Goal: Transaction & Acquisition: Subscribe to service/newsletter

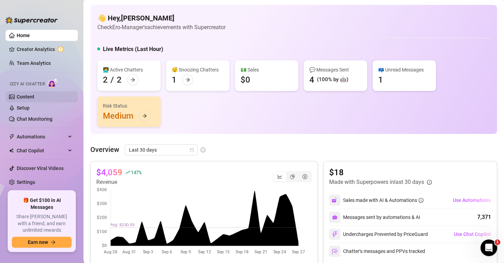
click at [27, 98] on link "Content" at bounding box center [26, 97] width 18 height 6
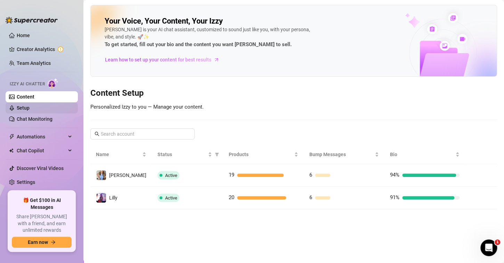
click at [29, 106] on link "Setup" at bounding box center [23, 108] width 13 height 6
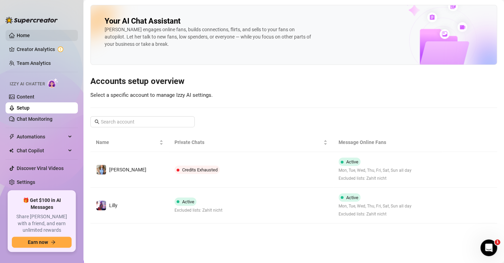
click at [30, 35] on link "Home" at bounding box center [23, 36] width 13 height 6
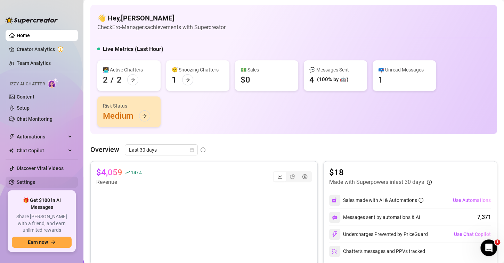
click at [23, 180] on link "Settings" at bounding box center [26, 183] width 18 height 6
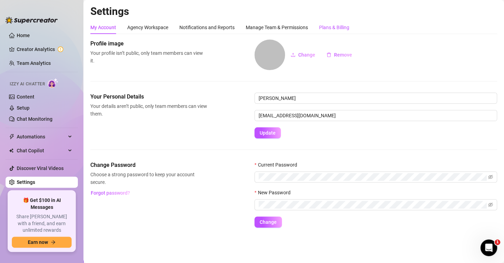
click at [333, 26] on div "Plans & Billing" at bounding box center [334, 28] width 30 height 8
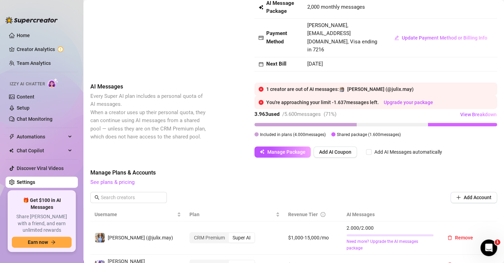
scroll to position [69, 0]
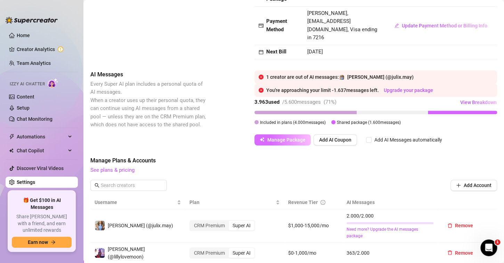
click at [274, 138] on span "Manage Package" at bounding box center [286, 140] width 38 height 6
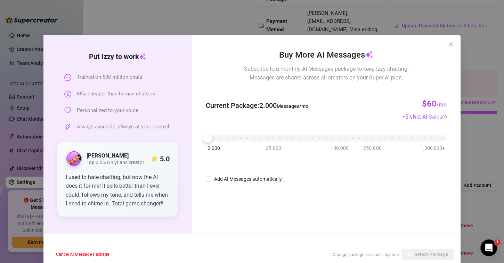
click at [230, 138] on div "2.000 25.000 100.000 250.000 1,000,000+" at bounding box center [325, 135] width 237 height 4
click at [215, 138] on div "2.000 25.000 100.000 250.000 1,000,000+" at bounding box center [325, 135] width 237 height 4
drag, startPoint x: 210, startPoint y: 139, endPoint x: 201, endPoint y: 147, distance: 11.3
click at [201, 147] on div "Buy More AI Messages Subscribe to a monthly AI Messages package to keep Izzy ch…" at bounding box center [326, 134] width 269 height 199
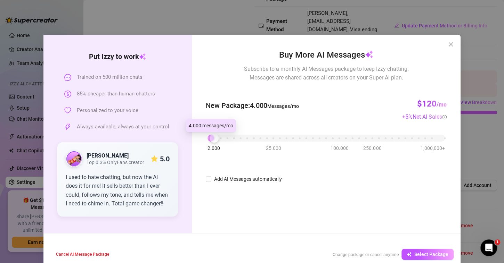
drag, startPoint x: 205, startPoint y: 139, endPoint x: 210, endPoint y: 144, distance: 6.6
click at [210, 144] on div "2.000 25.000 100.000 250.000 1,000,000+" at bounding box center [326, 139] width 241 height 18
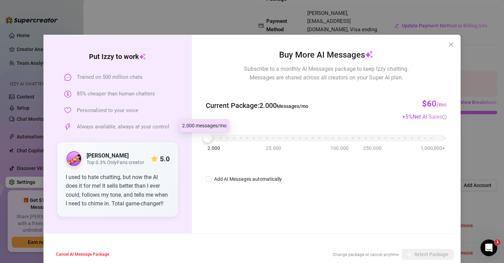
drag, startPoint x: 208, startPoint y: 140, endPoint x: 197, endPoint y: 142, distance: 11.5
click at [197, 142] on div "Buy More AI Messages Subscribe to a monthly AI Messages package to keep Izzy ch…" at bounding box center [326, 134] width 269 height 199
click at [89, 257] on span "Cancel AI Message Package" at bounding box center [82, 254] width 53 height 5
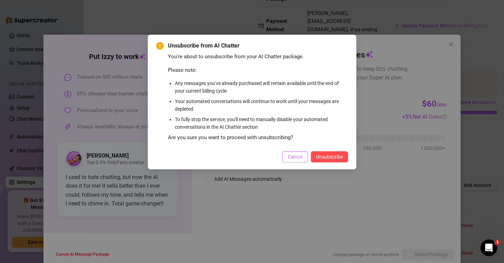
click at [296, 153] on button "Cancel" at bounding box center [295, 156] width 26 height 11
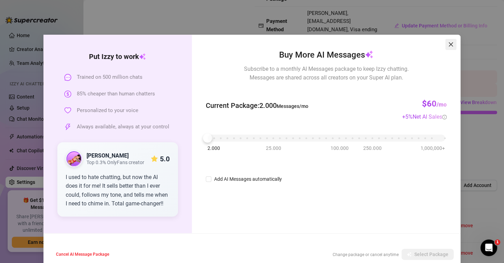
click at [449, 39] on button "Close" at bounding box center [450, 44] width 11 height 11
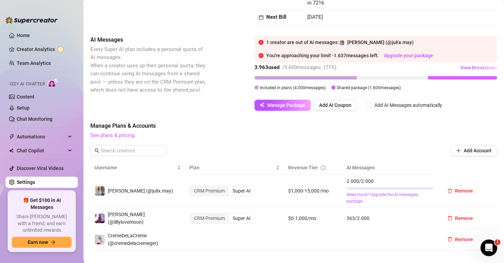
scroll to position [35, 0]
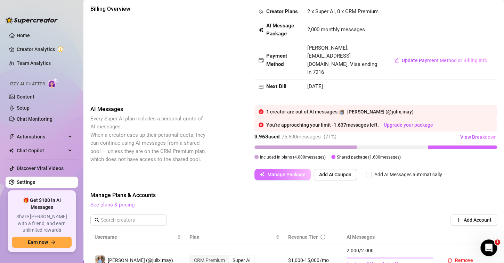
click at [262, 174] on icon "button" at bounding box center [261, 174] width 3 height 3
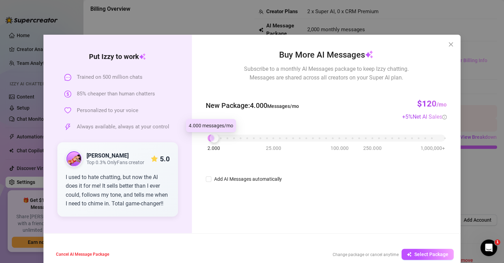
drag, startPoint x: 207, startPoint y: 140, endPoint x: 215, endPoint y: 141, distance: 7.8
click at [215, 138] on div "2.000 25.000 100.000 250.000 1,000,000+" at bounding box center [325, 135] width 237 height 4
drag, startPoint x: 419, startPoint y: 256, endPoint x: 318, endPoint y: 211, distance: 110.6
click at [318, 211] on div "Put [PERSON_NAME] to work Trained on 500 million chats 85% cheaper than human c…" at bounding box center [251, 151] width 417 height 232
click at [428, 258] on button "Select Package" at bounding box center [427, 254] width 52 height 11
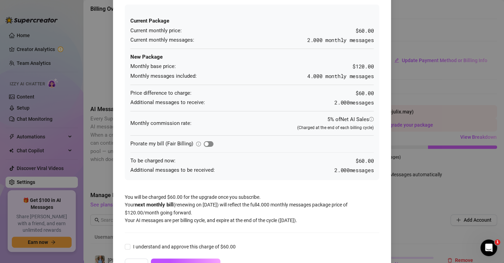
click at [204, 144] on div "button" at bounding box center [206, 144] width 4 height 4
click at [204, 143] on span "button" at bounding box center [209, 144] width 10 height 6
click at [204, 144] on div "button" at bounding box center [206, 144] width 4 height 4
click at [204, 142] on span "button" at bounding box center [209, 144] width 10 height 6
click at [204, 142] on div "button" at bounding box center [206, 144] width 4 height 4
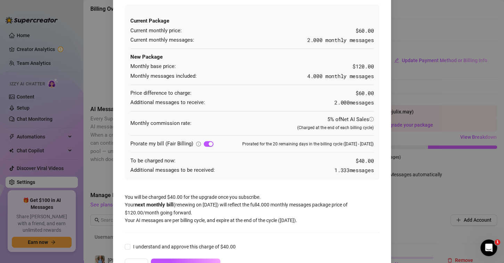
scroll to position [63, 0]
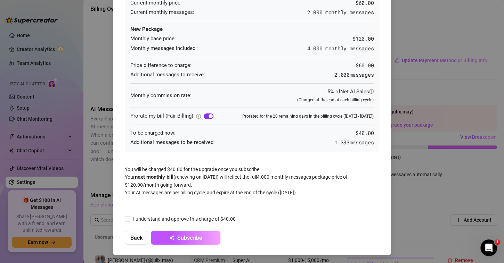
click at [204, 114] on span "button" at bounding box center [209, 117] width 10 height 6
click at [206, 115] on span "button" at bounding box center [209, 117] width 10 height 6
click at [208, 115] on div "button" at bounding box center [210, 116] width 4 height 4
click at [206, 115] on span "button" at bounding box center [209, 117] width 10 height 6
click at [208, 115] on div "button" at bounding box center [210, 116] width 4 height 4
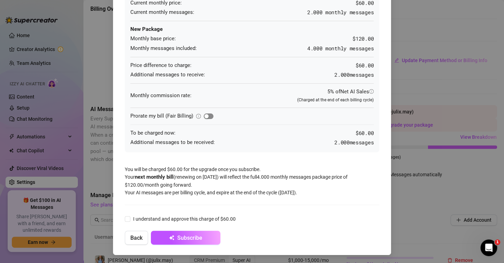
click at [206, 115] on span "button" at bounding box center [209, 117] width 10 height 6
click at [208, 115] on div "button" at bounding box center [210, 116] width 4 height 4
click at [190, 218] on span "I understand and approve this charge of $60.00" at bounding box center [184, 219] width 108 height 8
click at [130, 218] on input "I understand and approve this charge of $60.00" at bounding box center [127, 218] width 5 height 5
checkbox input "true"
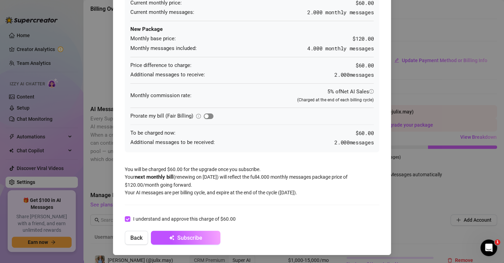
click at [204, 114] on div "button" at bounding box center [206, 116] width 4 height 4
click at [204, 114] on span "button" at bounding box center [209, 117] width 10 height 6
click at [204, 115] on div "button" at bounding box center [206, 116] width 4 height 4
click at [204, 115] on span "button" at bounding box center [209, 117] width 10 height 6
click at [177, 238] on span "Subscribe" at bounding box center [189, 238] width 25 height 7
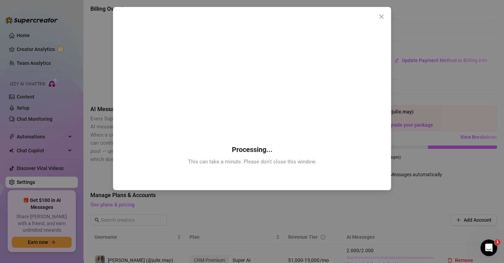
scroll to position [0, 0]
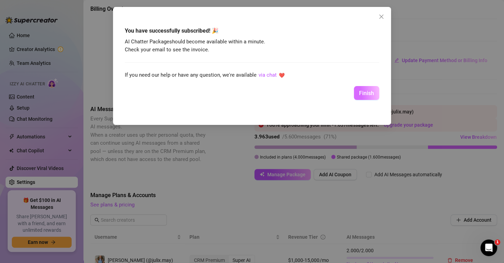
click at [367, 95] on span "Finish" at bounding box center [366, 93] width 15 height 7
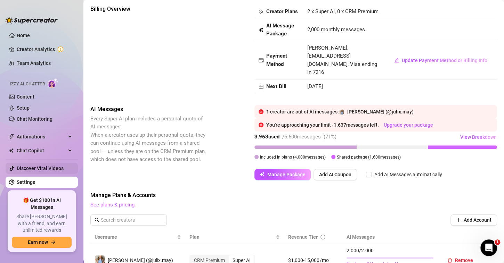
click at [49, 169] on link "Discover Viral Videos" at bounding box center [40, 169] width 47 height 6
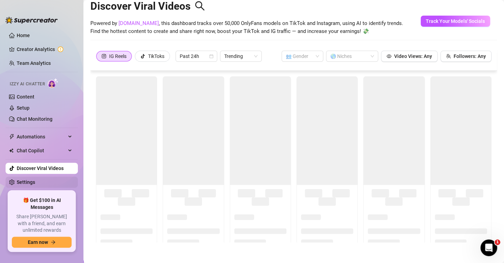
scroll to position [15, 0]
click at [35, 183] on link "Settings" at bounding box center [26, 183] width 18 height 6
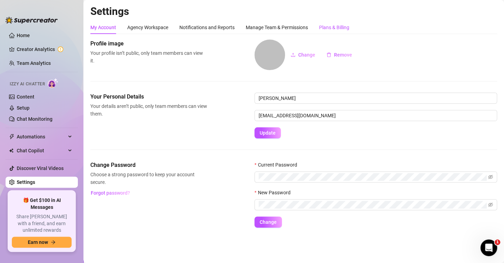
click at [335, 28] on div "Plans & Billing" at bounding box center [334, 28] width 30 height 8
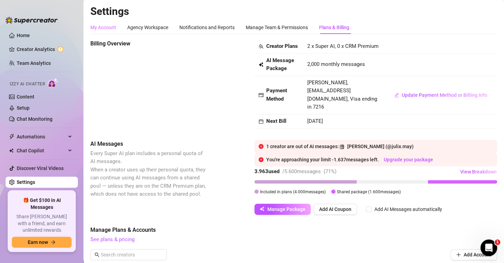
click at [109, 32] on div "My Account" at bounding box center [103, 27] width 26 height 13
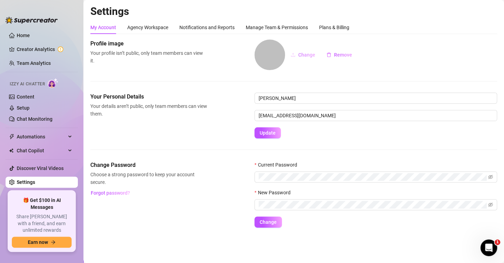
click at [295, 56] on icon "upload" at bounding box center [293, 55] width 4 height 4
click at [161, 39] on div "My Account Agency Workspace Notifications and Reports Manage Team & Permissions…" at bounding box center [293, 124] width 407 height 207
click at [157, 32] on div "Agency Workspace" at bounding box center [147, 27] width 41 height 13
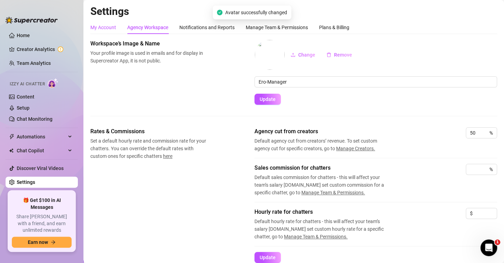
click at [112, 31] on div "My Account" at bounding box center [103, 28] width 26 height 8
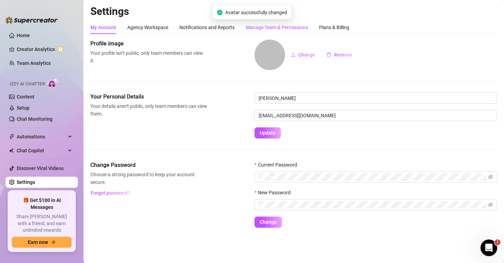
click at [267, 25] on div "Manage Team & Permissions" at bounding box center [277, 28] width 62 height 8
click at [329, 25] on div "Plans & Billing" at bounding box center [334, 28] width 30 height 8
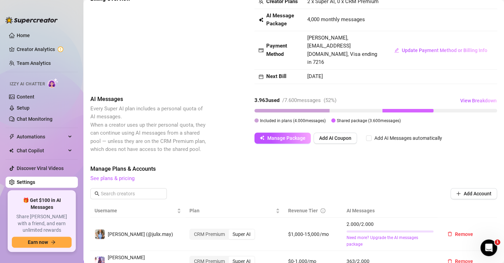
scroll to position [104, 0]
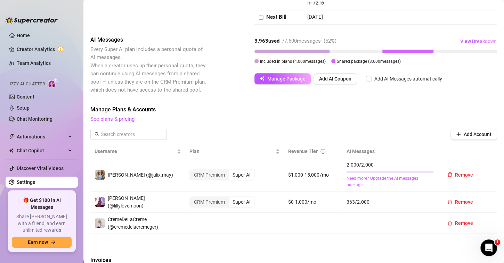
click at [353, 179] on link "Need more? Upgrade the AI messages package" at bounding box center [389, 181] width 87 height 13
click at [348, 178] on link "Need more? Upgrade the AI messages package" at bounding box center [389, 181] width 87 height 13
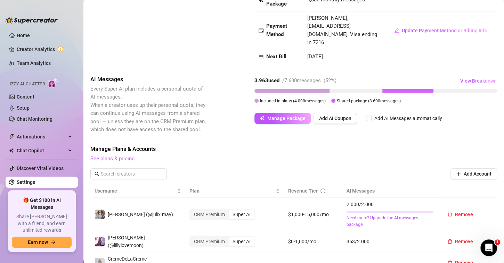
scroll to position [35, 0]
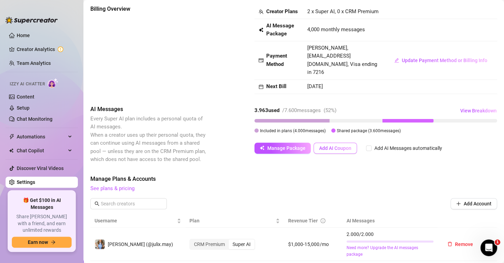
click at [330, 150] on span "Add AI Coupon" at bounding box center [335, 149] width 32 height 6
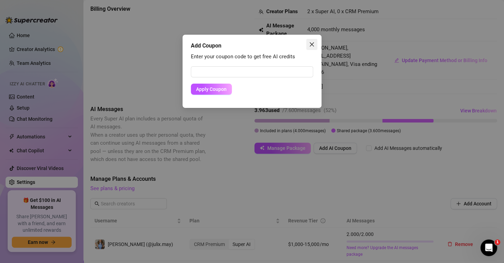
click at [311, 47] on button "Close" at bounding box center [311, 44] width 11 height 11
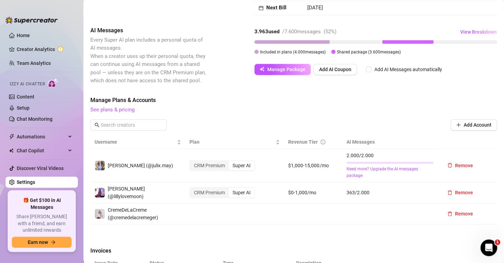
scroll to position [113, 0]
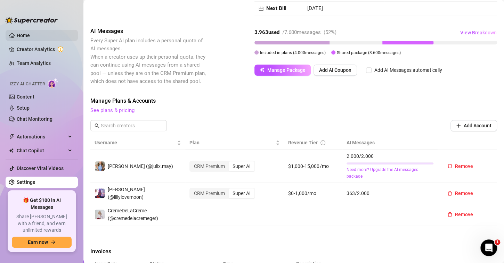
click at [30, 36] on link "Home" at bounding box center [23, 36] width 13 height 6
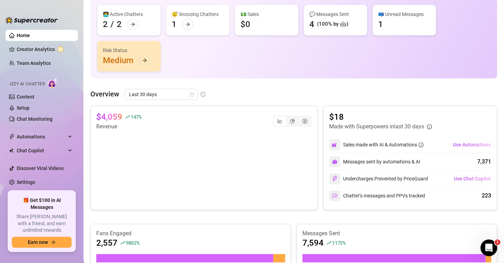
scroll to position [43, 0]
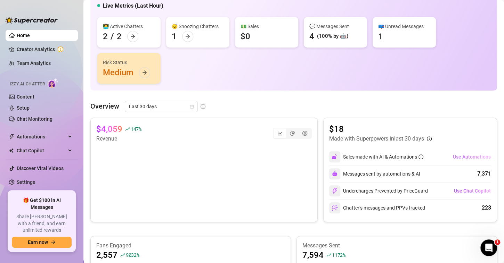
click at [473, 156] on span "Use Automations" at bounding box center [472, 157] width 38 height 6
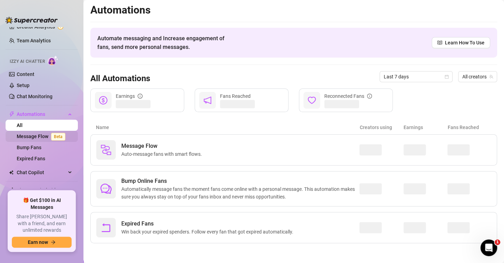
scroll to position [35, 0]
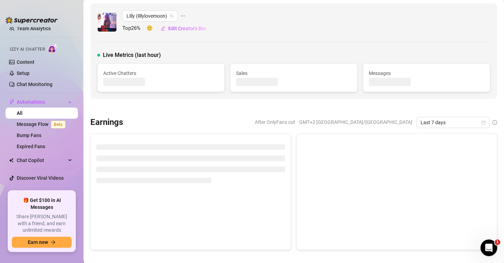
scroll to position [43, 0]
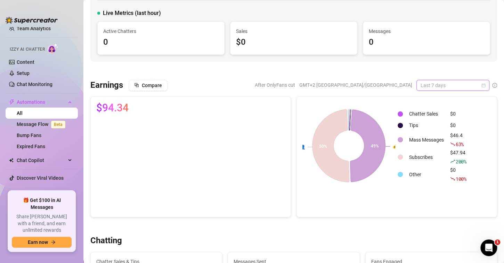
click at [425, 87] on span "Last 7 days" at bounding box center [452, 85] width 65 height 10
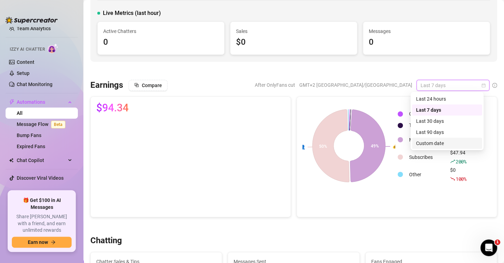
click at [442, 144] on div "Custom date" at bounding box center [447, 144] width 62 height 8
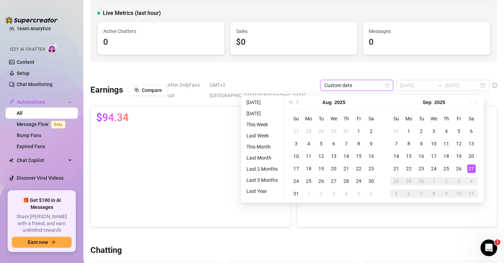
type input "[DATE]"
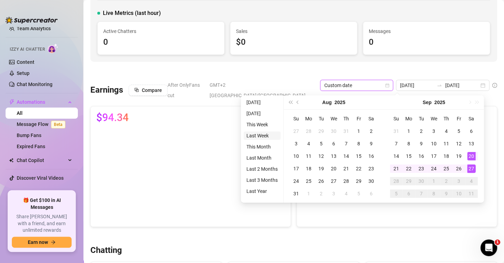
type input "[DATE]"
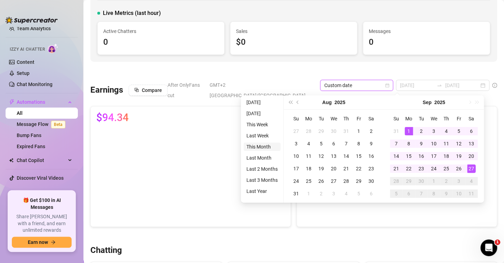
click at [259, 145] on li "This Month" at bounding box center [262, 147] width 37 height 8
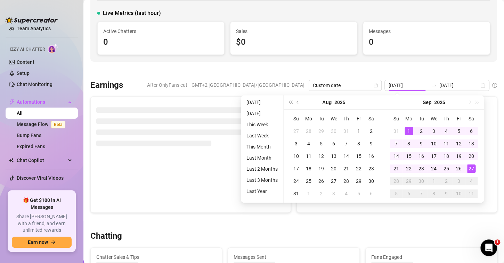
type input "[DATE]"
